Goal: Task Accomplishment & Management: Manage account settings

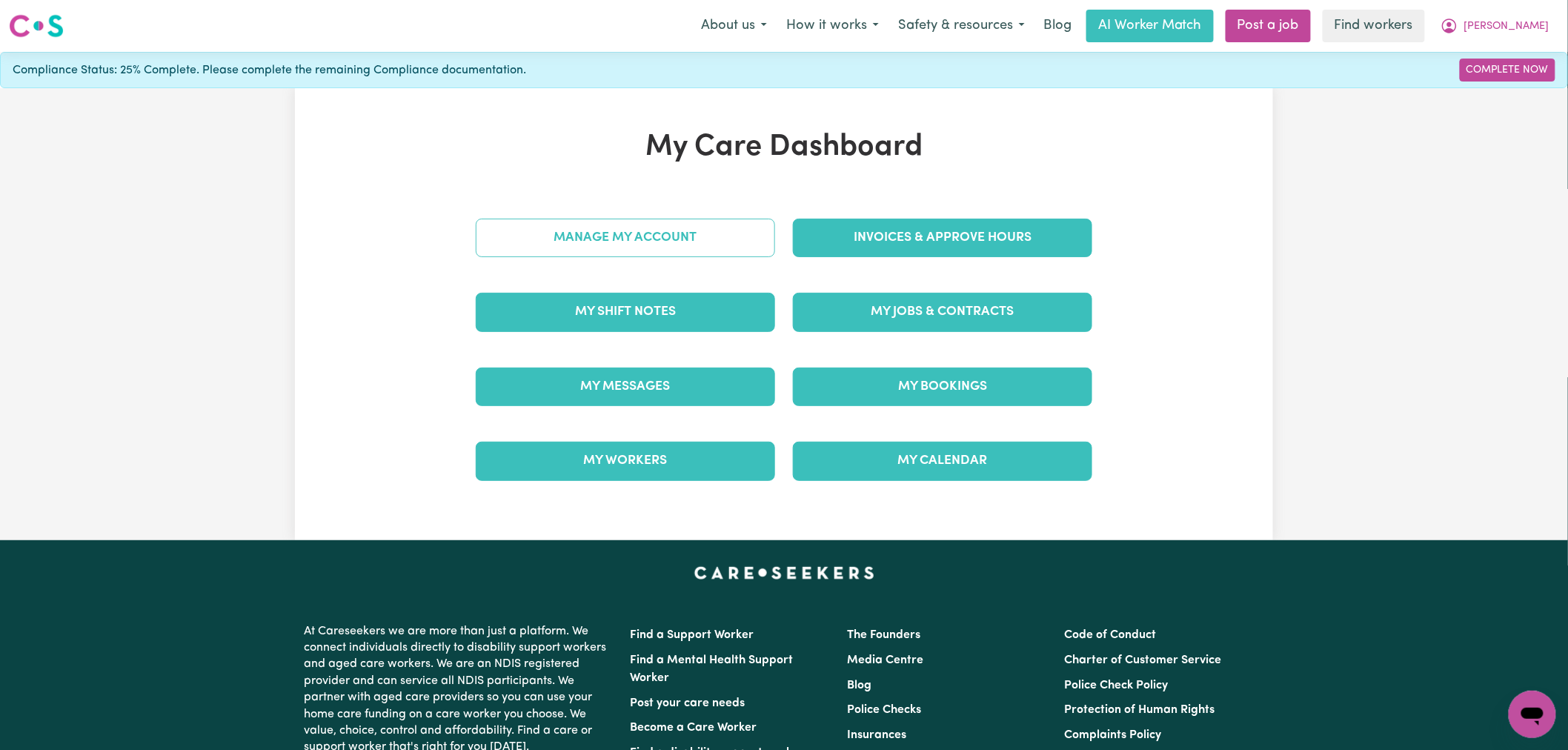
click at [546, 246] on link "Manage My Account" at bounding box center [626, 238] width 299 height 39
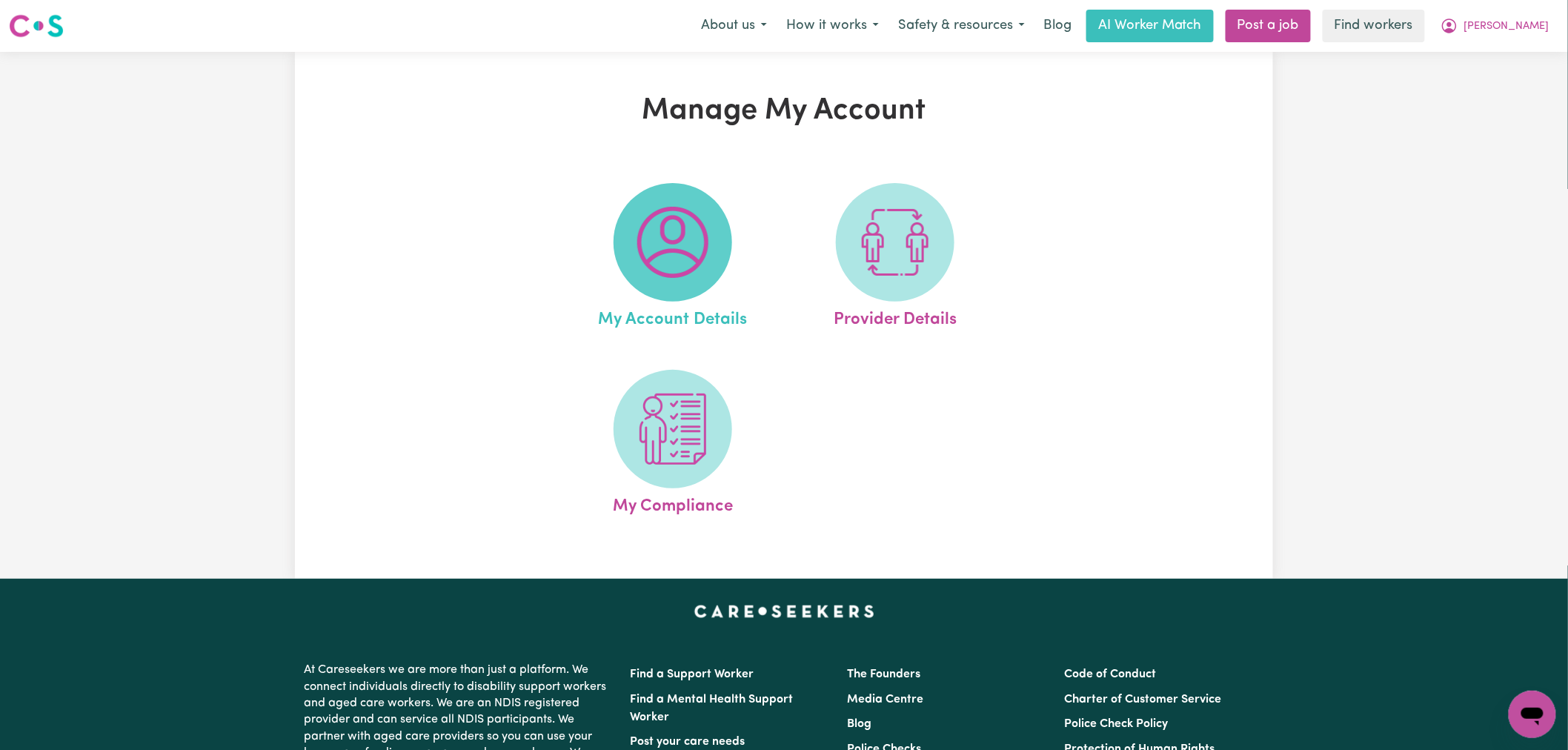
click at [684, 299] on span at bounding box center [672, 242] width 118 height 118
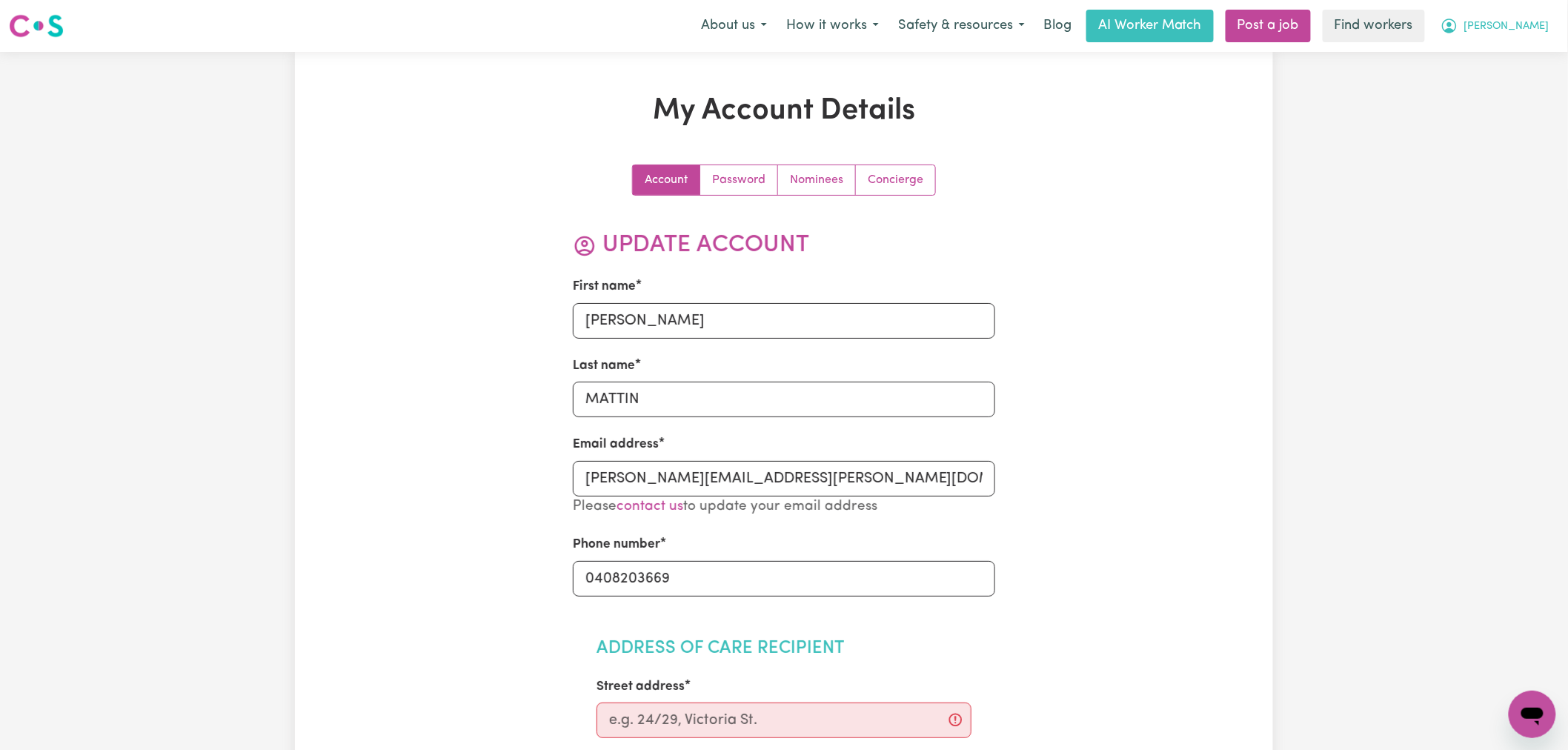
drag, startPoint x: 1540, startPoint y: 24, endPoint x: 1538, endPoint y: 40, distance: 16.1
click at [1540, 24] on span "RILEY" at bounding box center [1507, 26] width 85 height 16
click at [1528, 65] on link "My Dashboard" at bounding box center [1499, 57] width 117 height 28
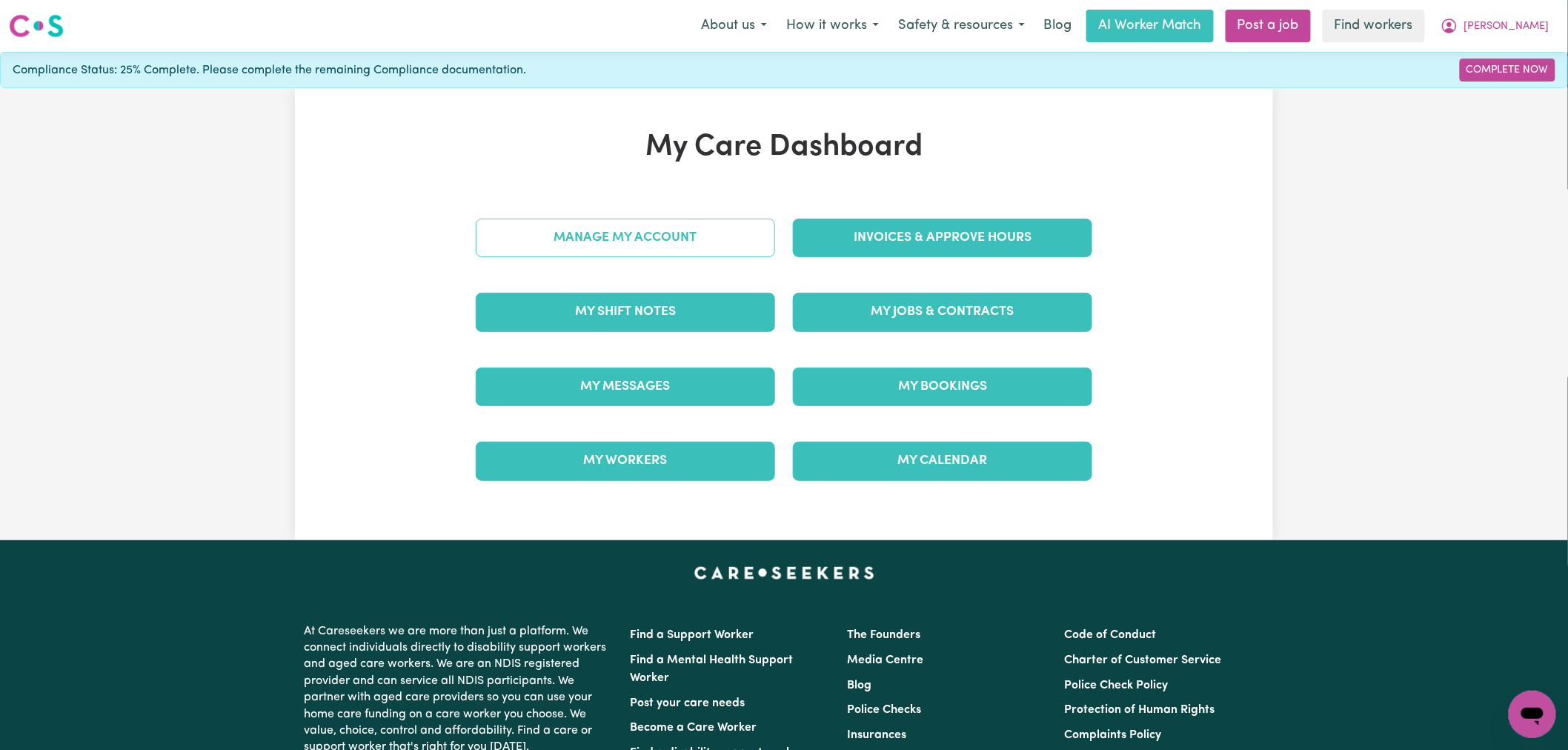
click at [604, 230] on link "Manage My Account" at bounding box center [626, 238] width 299 height 39
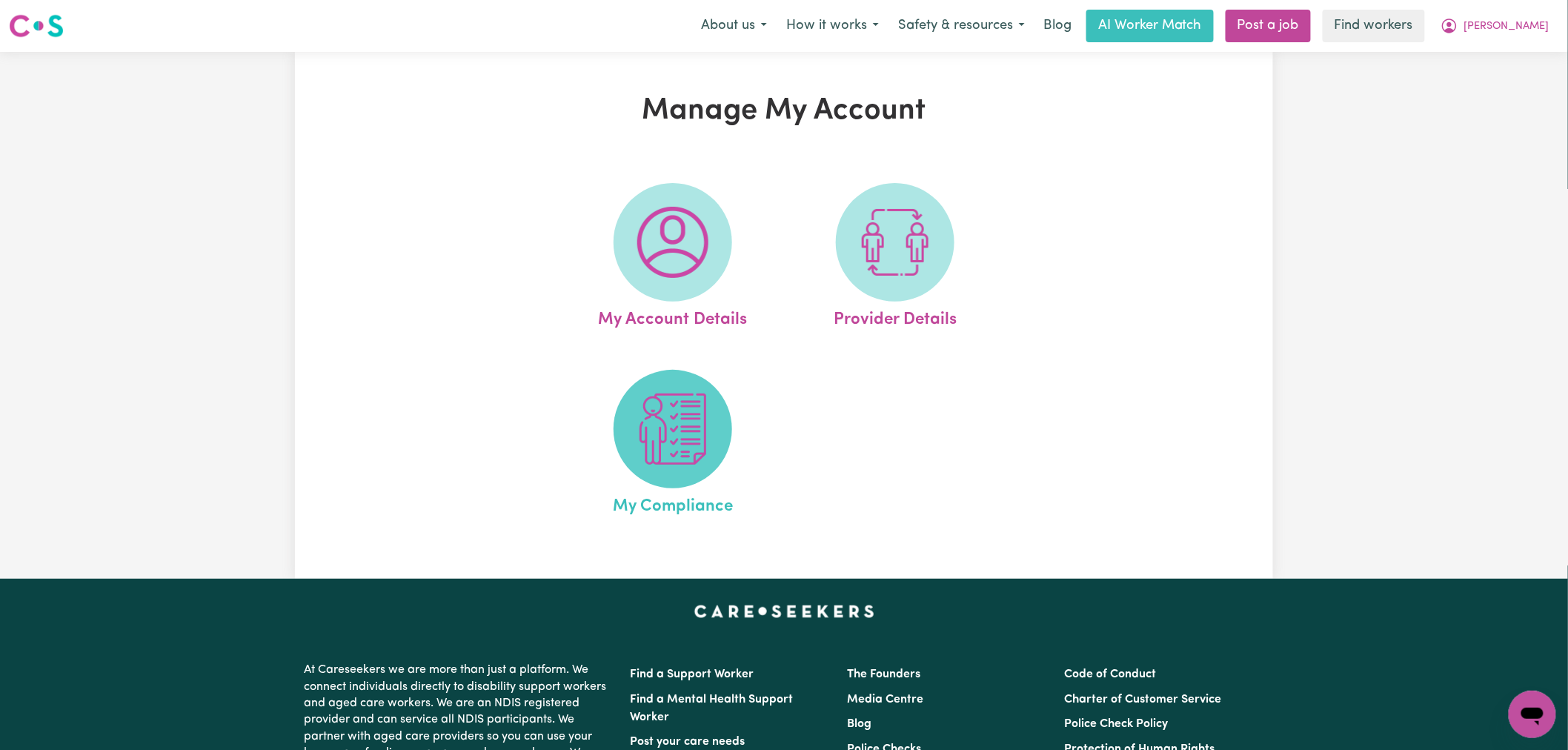
click at [646, 430] on img at bounding box center [672, 429] width 71 height 71
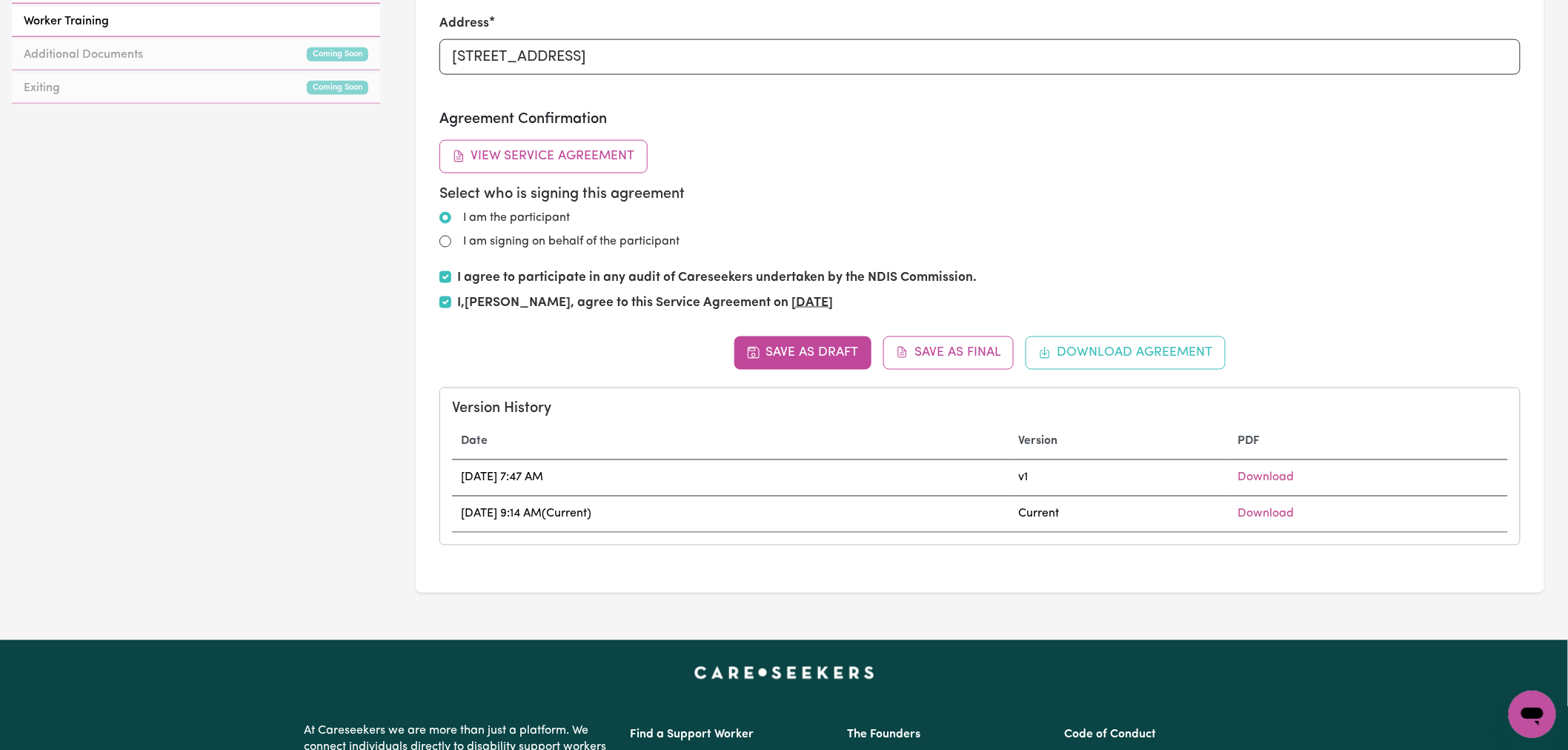
scroll to position [906, 0]
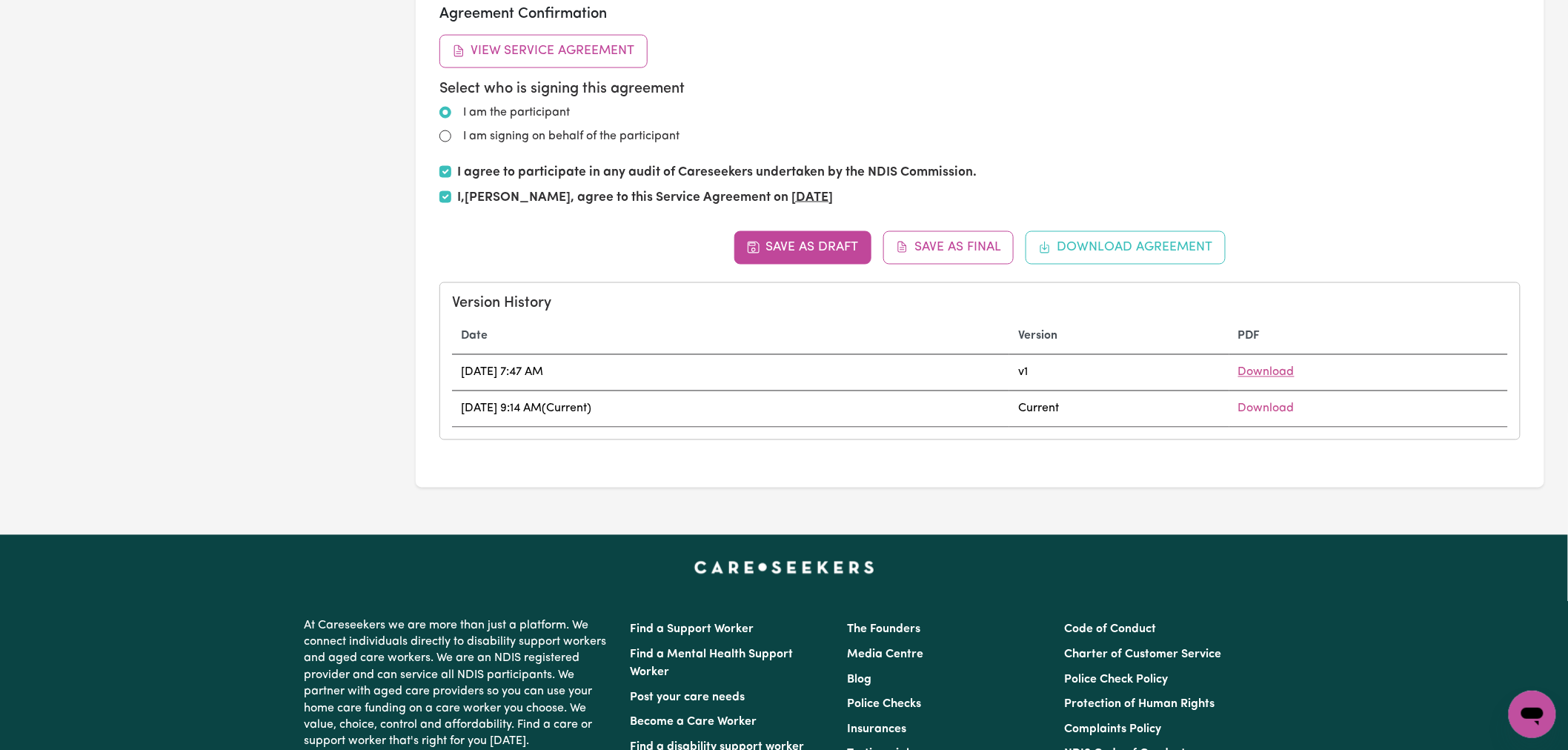
click at [1295, 368] on link "Download" at bounding box center [1267, 373] width 56 height 12
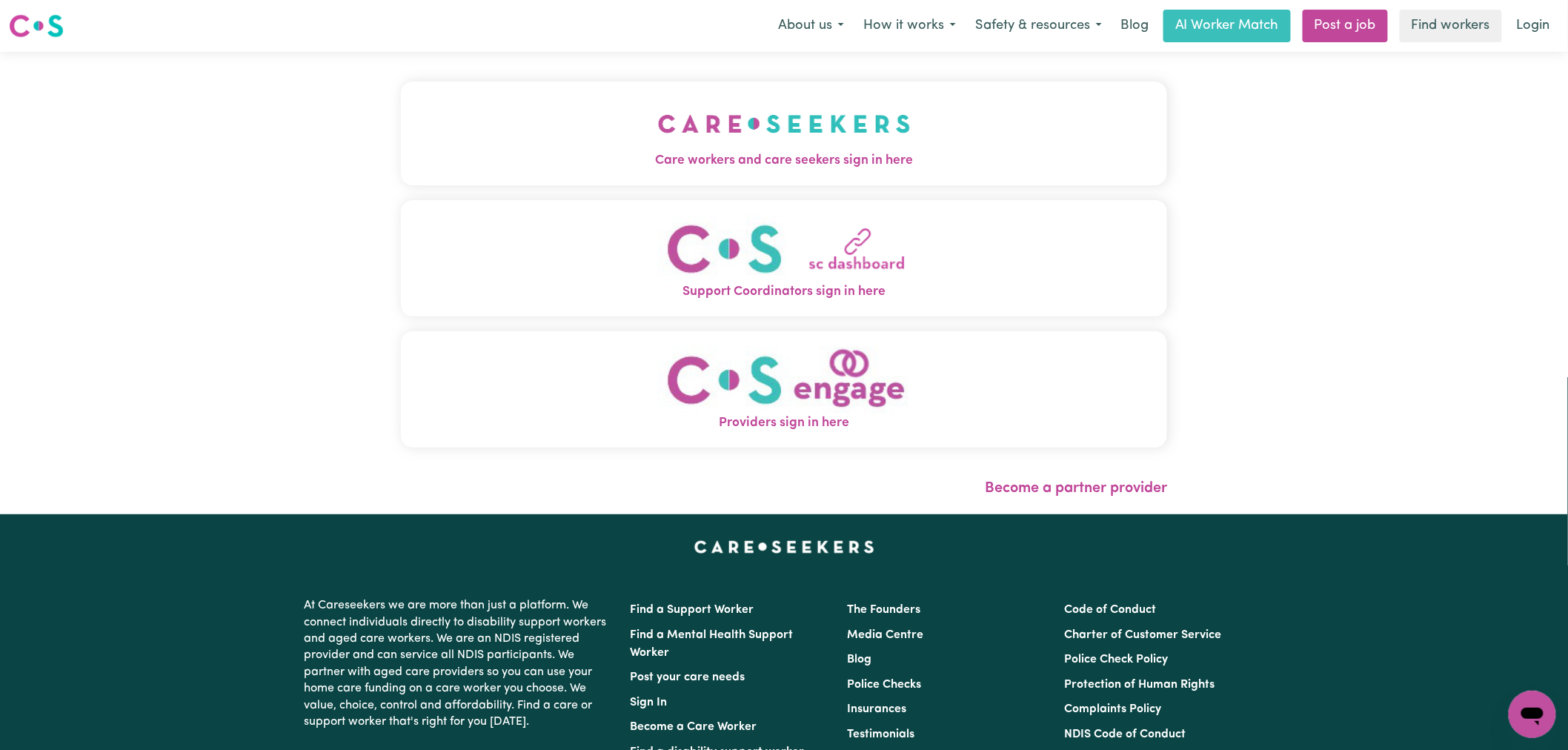
click at [752, 151] on span "Care workers and care seekers sign in here" at bounding box center [784, 160] width 766 height 19
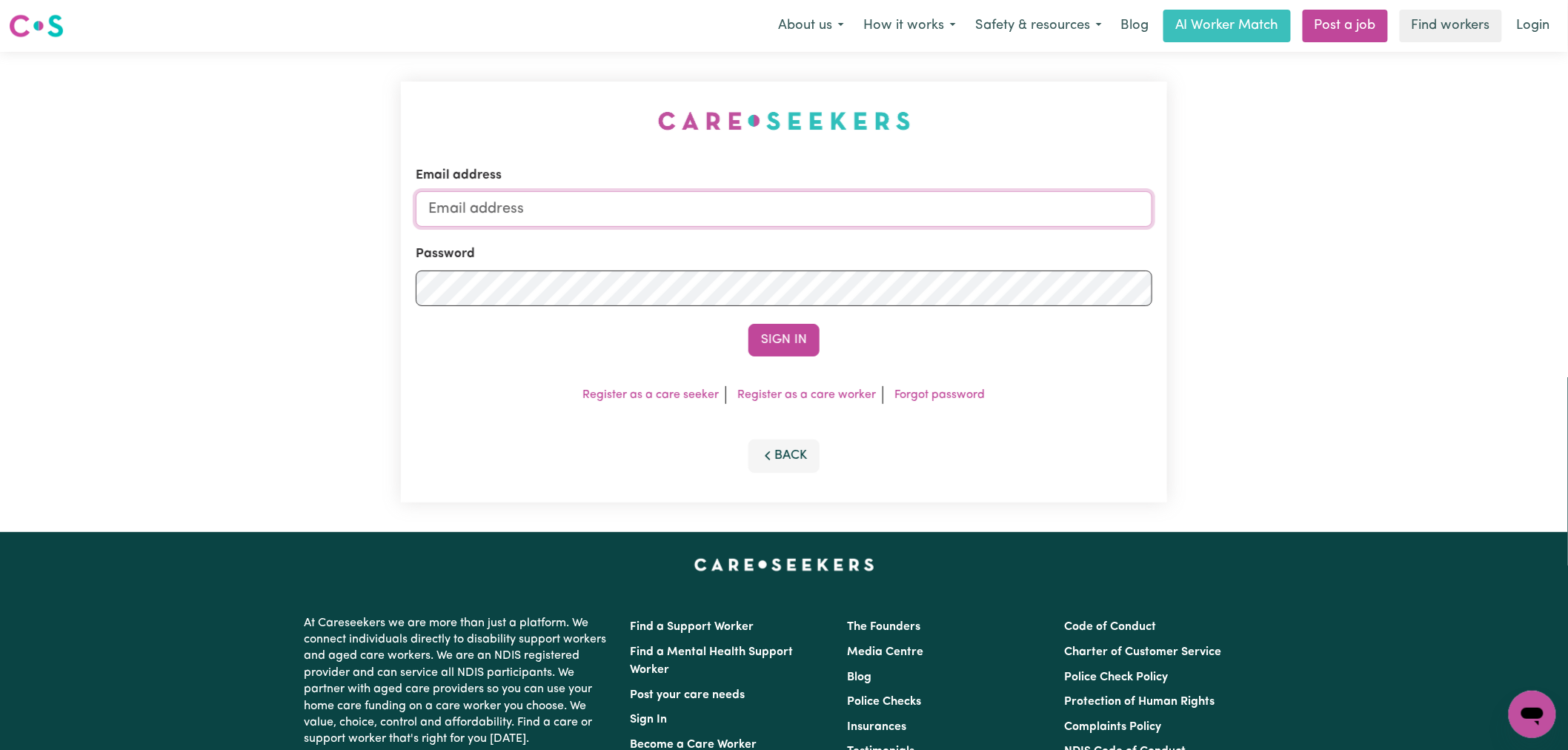
type input "[PERSON_NAME][EMAIL_ADDRESS][DOMAIN_NAME]"
click at [811, 342] on button "Sign In" at bounding box center [784, 340] width 71 height 33
